Goal: Transaction & Acquisition: Obtain resource

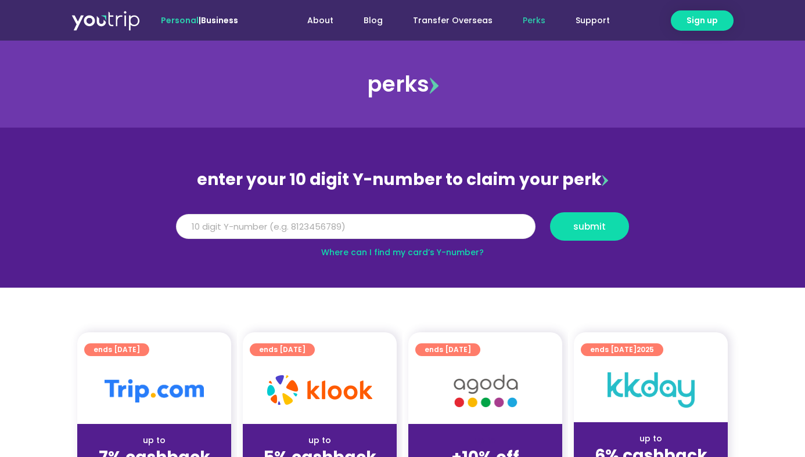
click at [273, 228] on input "Y Number" at bounding box center [355, 227] width 359 height 26
click at [324, 230] on input "Y Number" at bounding box center [355, 227] width 359 height 26
paste input "8102304293"
type input "8102304293"
click at [593, 230] on span "submit" at bounding box center [589, 226] width 33 height 9
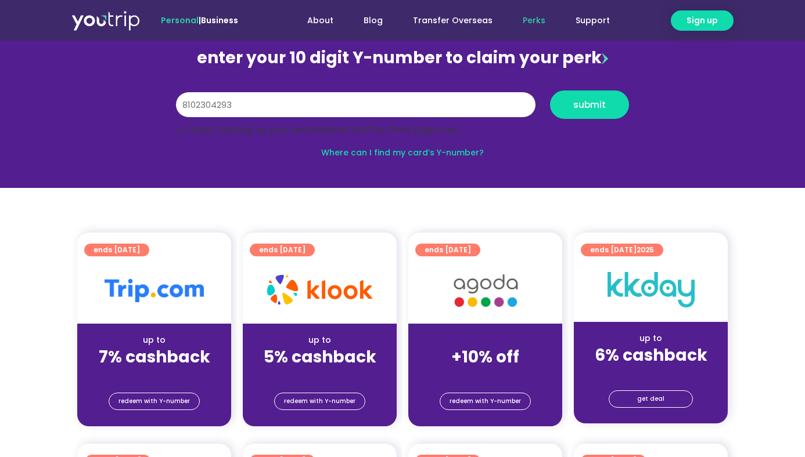
scroll to position [124, 0]
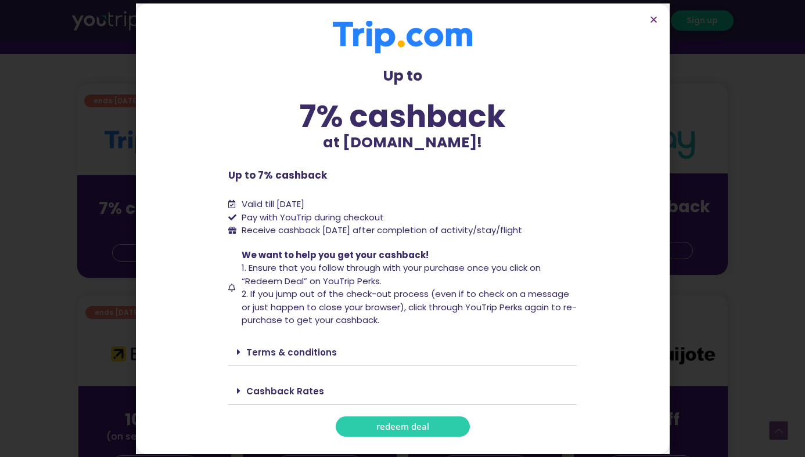
click at [421, 425] on span "redeem deal" at bounding box center [402, 427] width 53 height 9
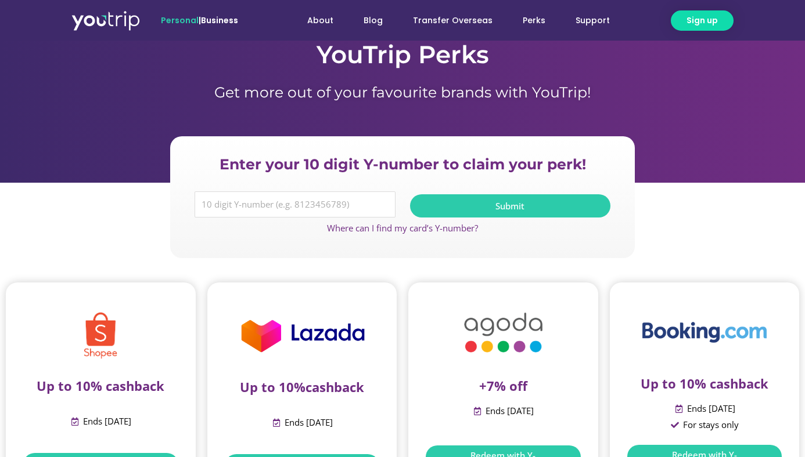
scroll to position [51, 0]
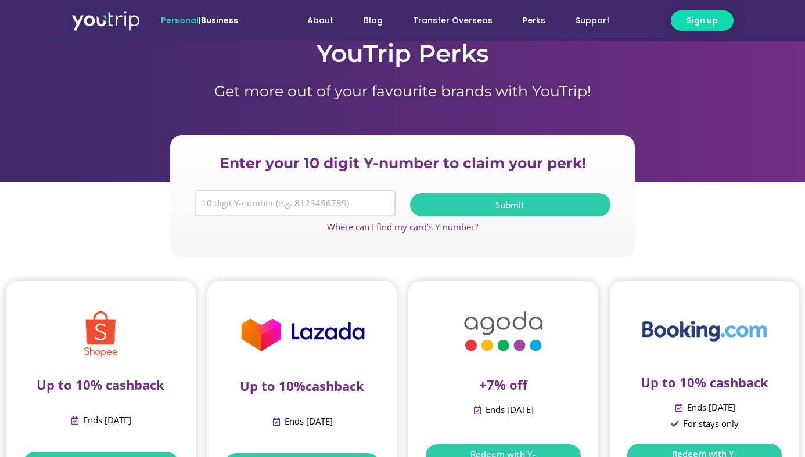
click at [345, 211] on input "Y Number" at bounding box center [294, 203] width 201 height 27
paste input "8102304293"
type input "8102304293"
click at [498, 209] on span "Submit" at bounding box center [509, 205] width 29 height 9
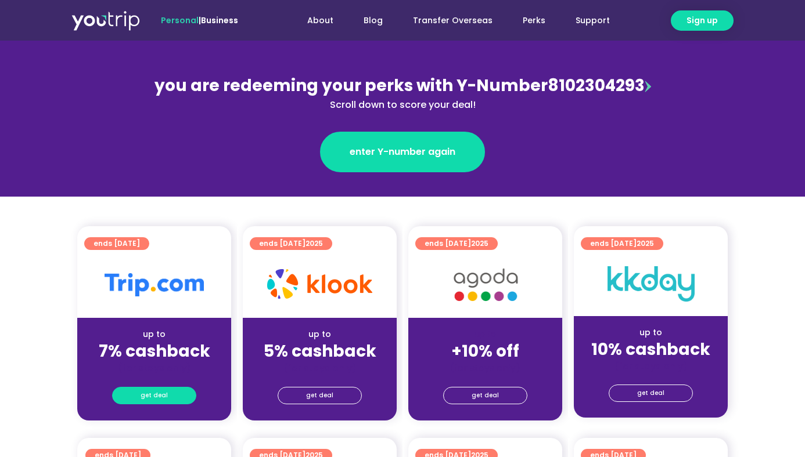
click at [179, 394] on link "get deal" at bounding box center [154, 395] width 84 height 17
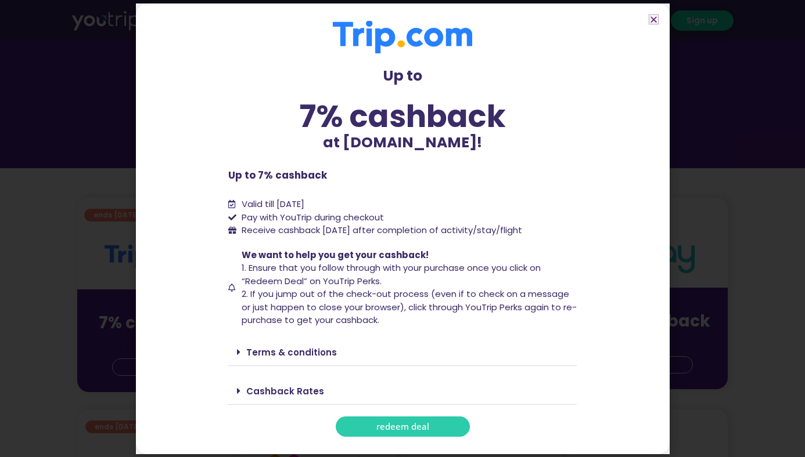
scroll to position [282, 0]
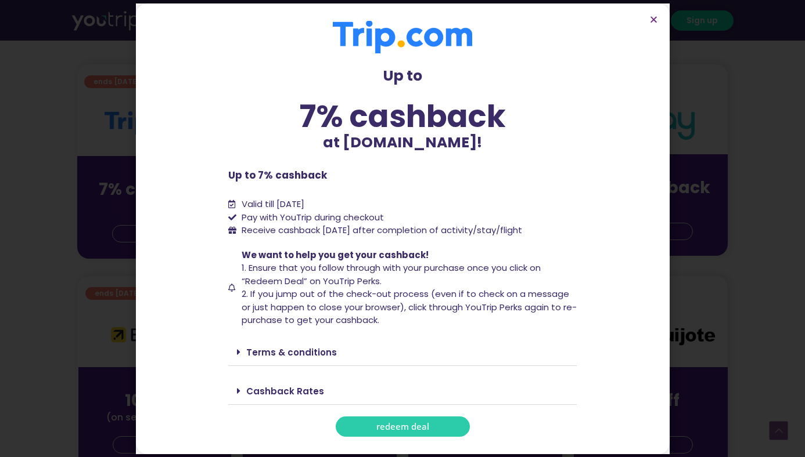
click at [399, 429] on span "redeem deal" at bounding box center [402, 427] width 53 height 9
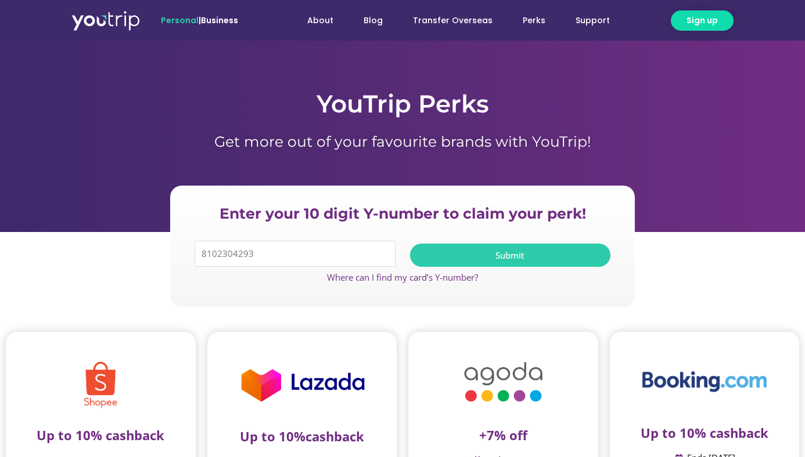
click at [451, 263] on button "Submit" at bounding box center [510, 255] width 201 height 23
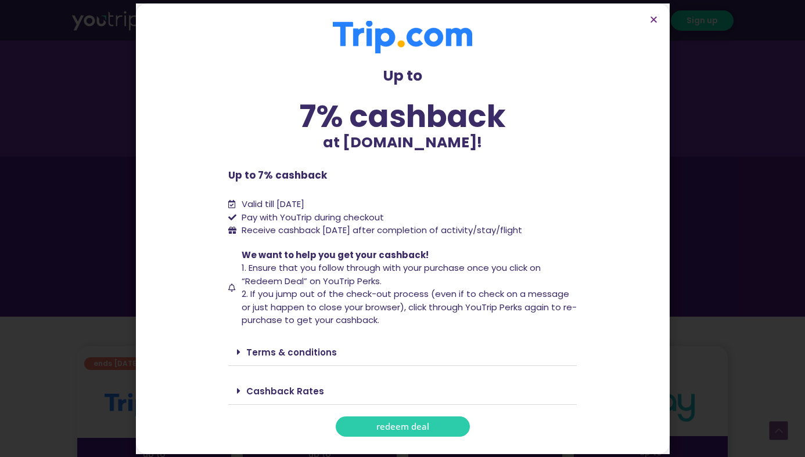
scroll to position [201, 0]
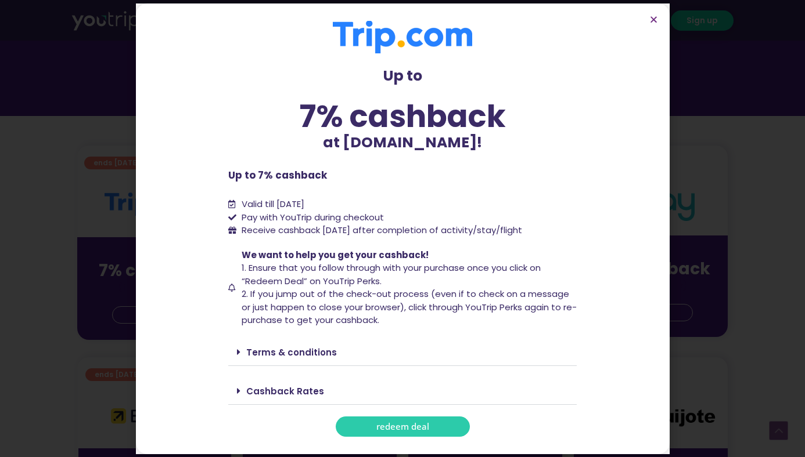
click at [410, 433] on link "redeem deal" at bounding box center [403, 427] width 134 height 20
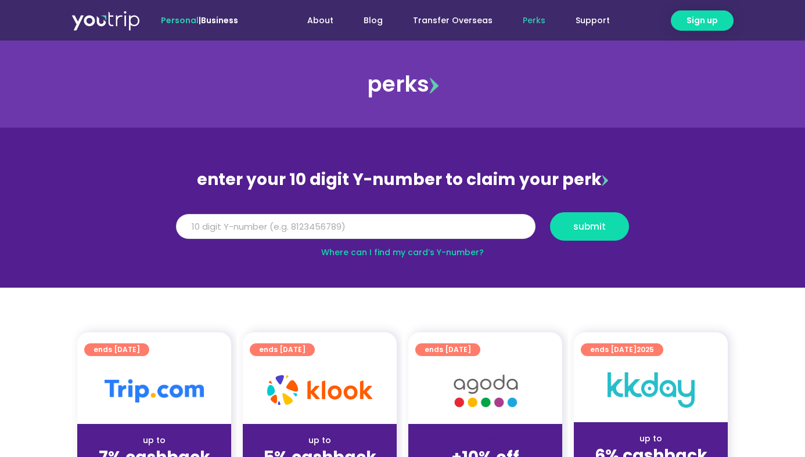
click at [459, 223] on input "Y Number" at bounding box center [355, 227] width 359 height 26
paste input "8102304293"
type input "8102304293"
click at [592, 229] on span "submit" at bounding box center [589, 226] width 33 height 9
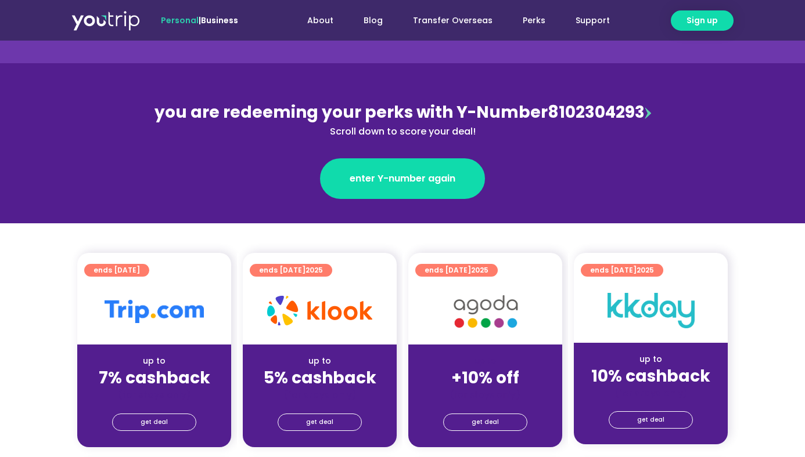
scroll to position [140, 0]
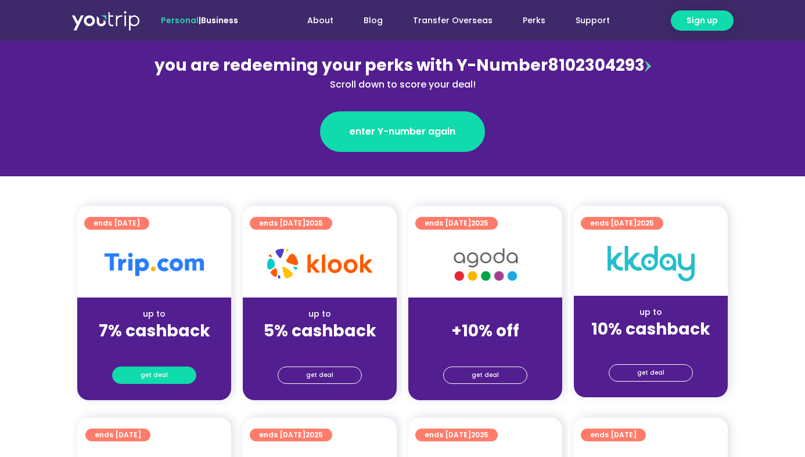
click at [155, 377] on span "get deal" at bounding box center [153, 375] width 27 height 16
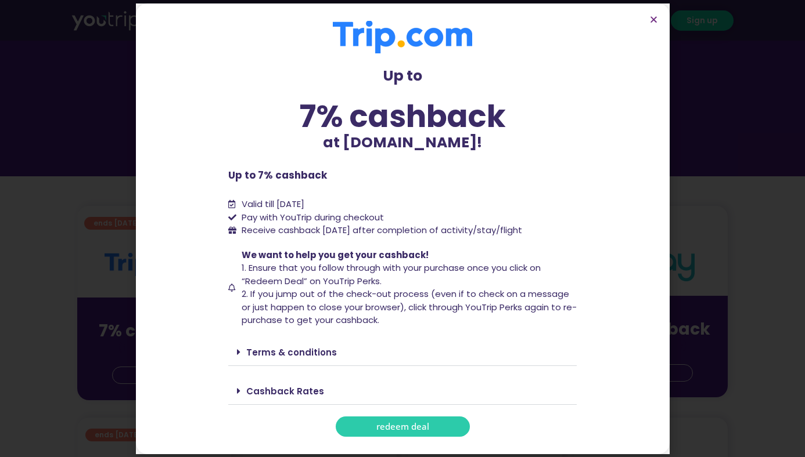
click at [391, 423] on span "redeem deal" at bounding box center [402, 427] width 53 height 9
